Goal: Navigation & Orientation: Find specific page/section

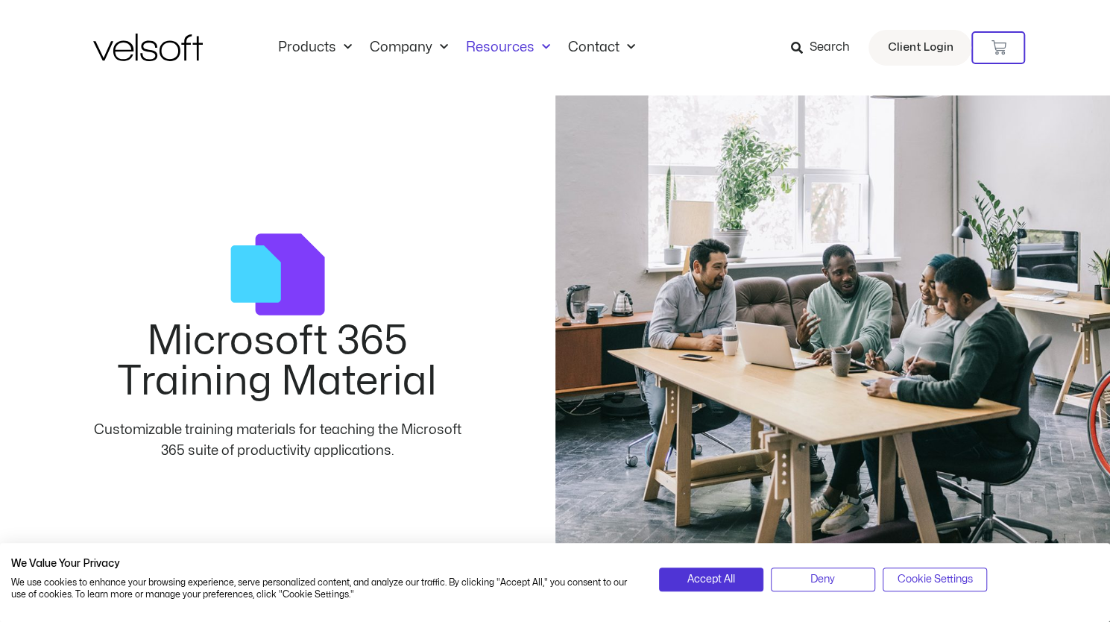
click at [506, 50] on link "Resources" at bounding box center [508, 48] width 102 height 16
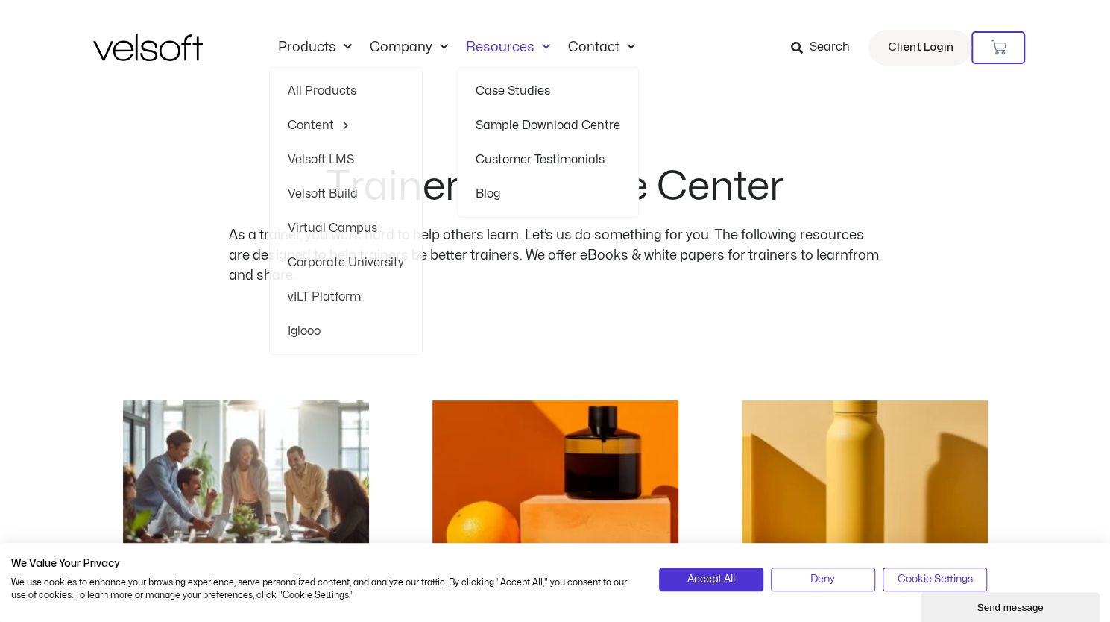
click at [510, 45] on link "Resources" at bounding box center [508, 48] width 102 height 16
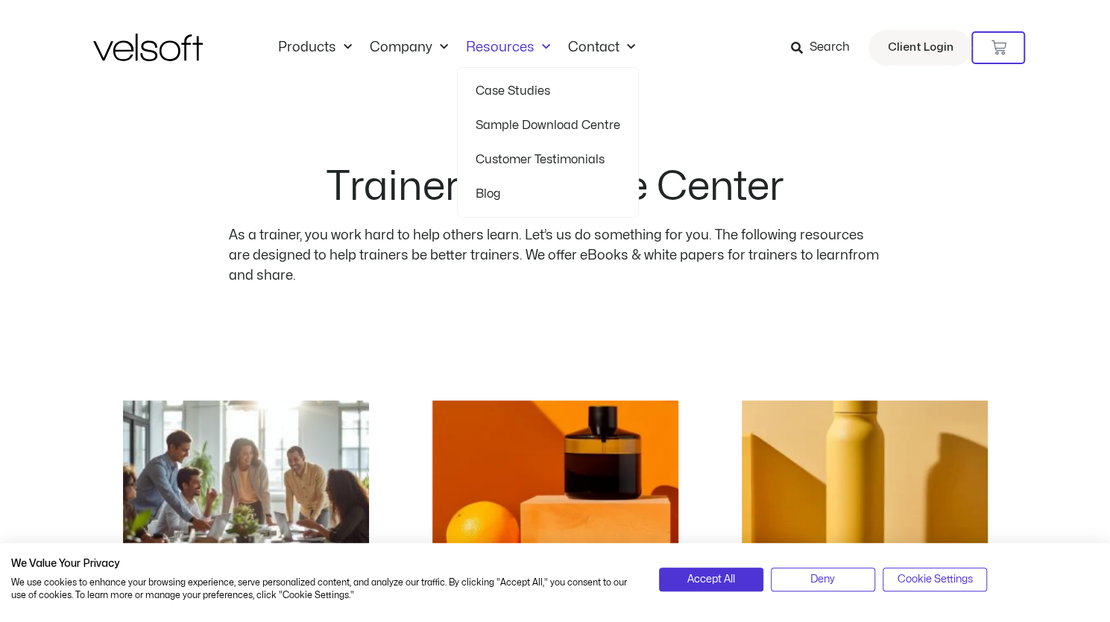
click at [494, 44] on link "Resources" at bounding box center [508, 48] width 102 height 16
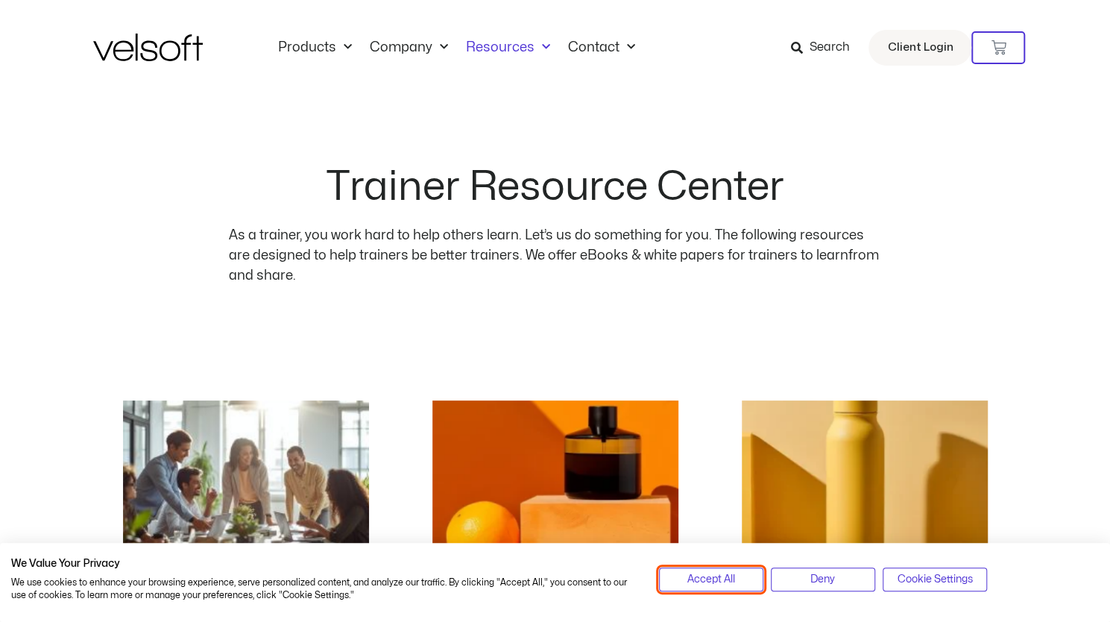
click at [694, 581] on span "Accept All" at bounding box center [712, 579] width 48 height 16
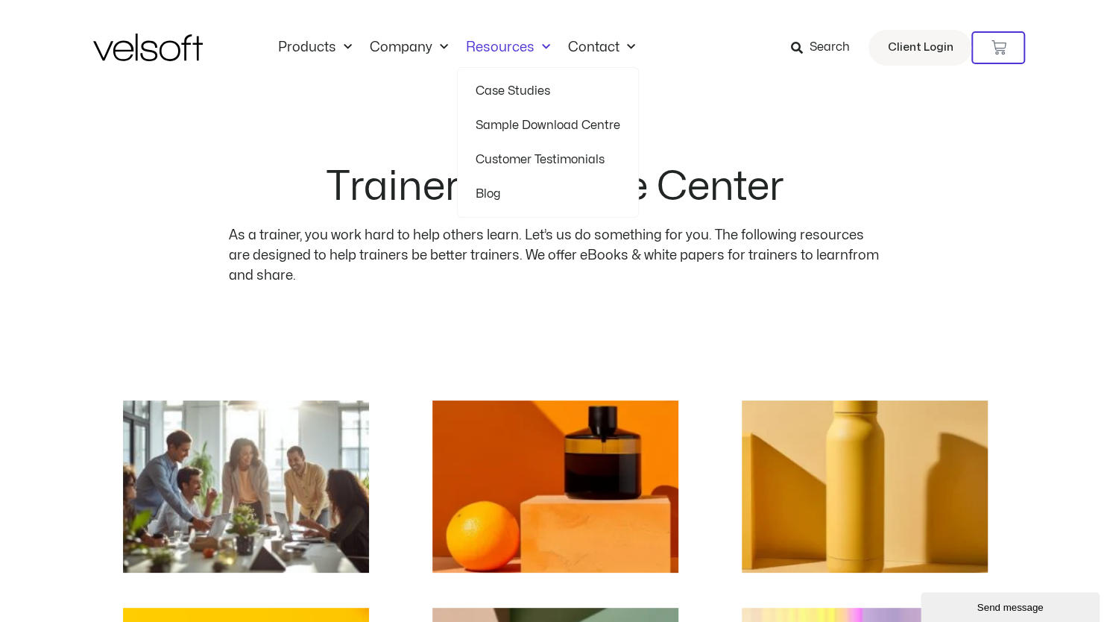
click at [544, 49] on span "Menu" at bounding box center [543, 47] width 16 height 25
click at [502, 123] on link "Sample Download Centre" at bounding box center [548, 125] width 145 height 34
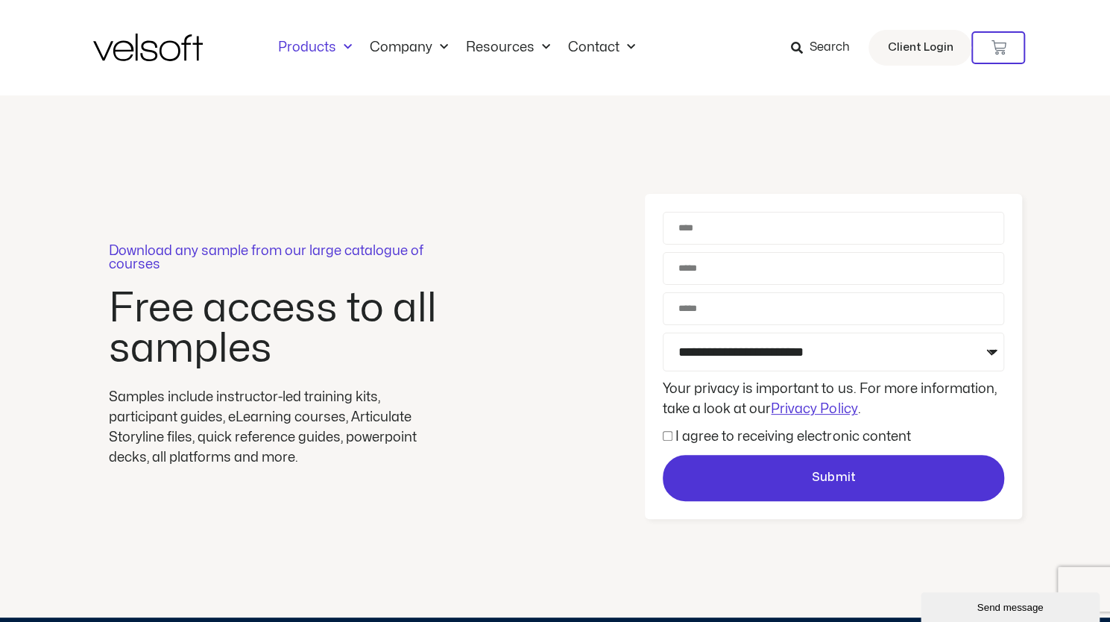
click at [343, 46] on span "Menu" at bounding box center [344, 47] width 16 height 25
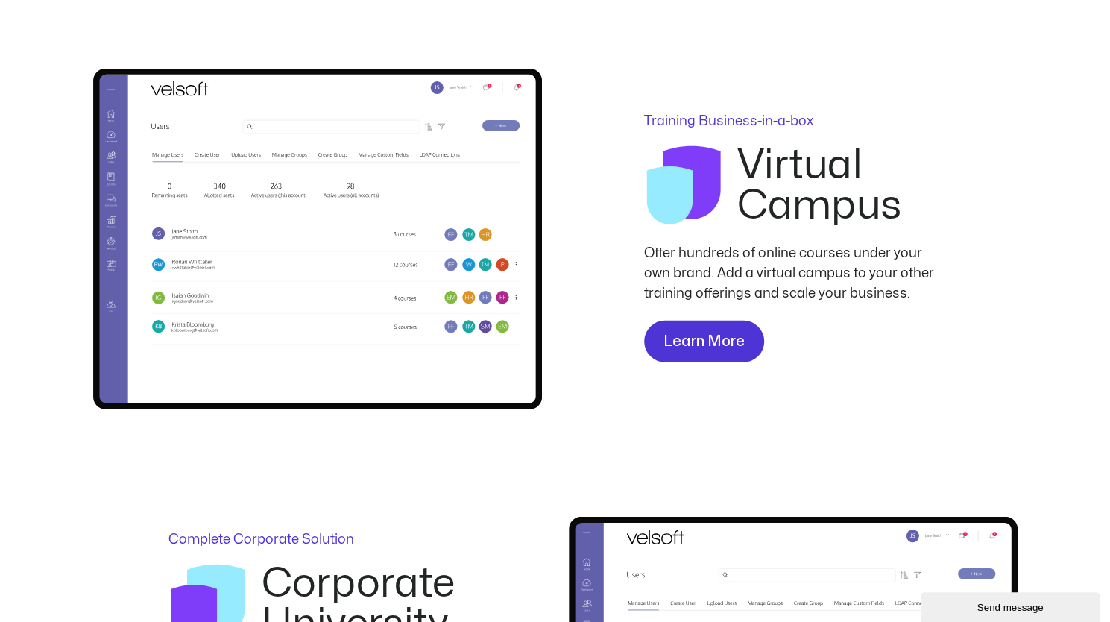
scroll to position [2237, 0]
